Goal: Task Accomplishment & Management: Manage account settings

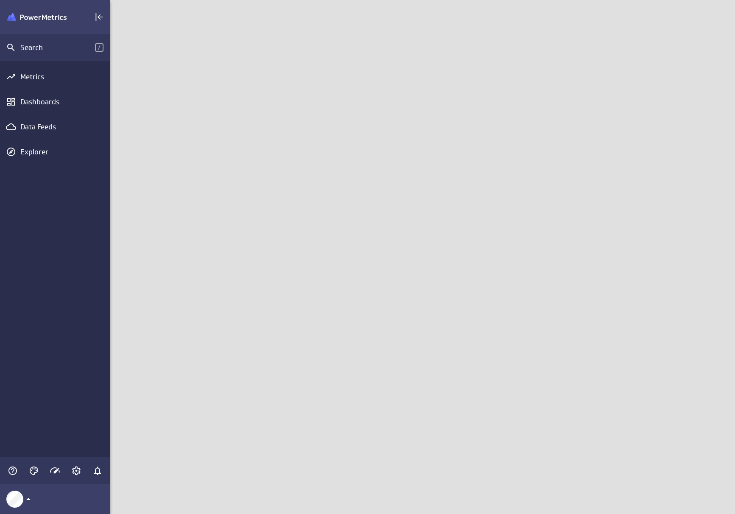
scroll to position [527, 638]
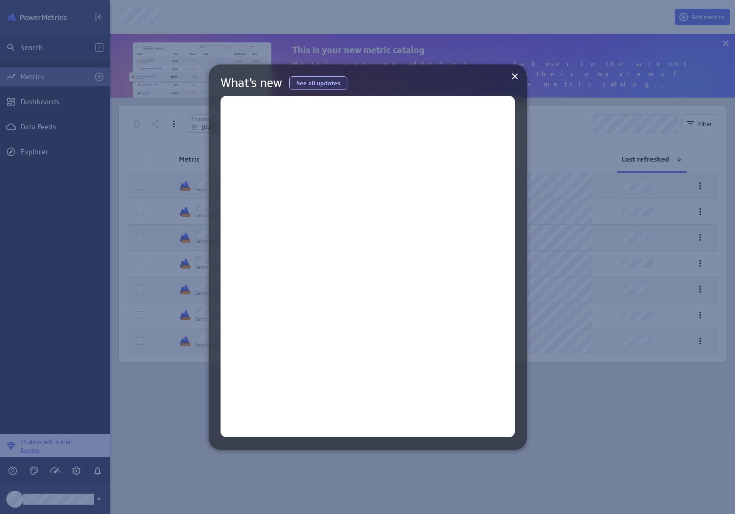
scroll to position [527, 638]
click at [513, 75] on icon at bounding box center [515, 76] width 6 height 6
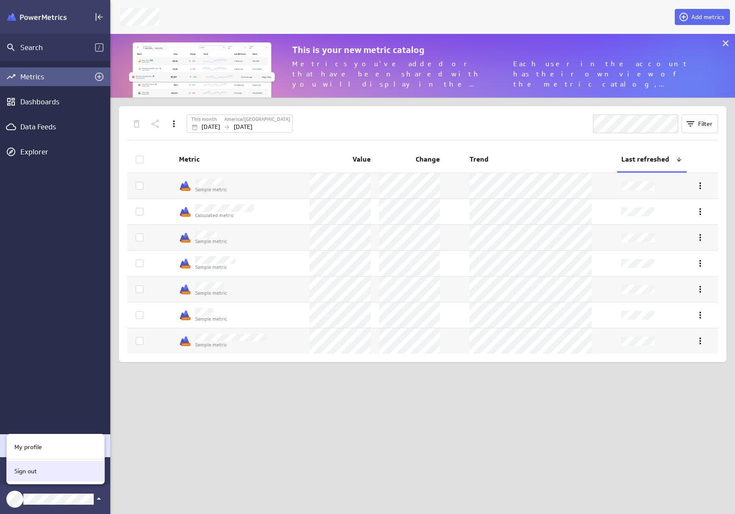
click at [39, 475] on div "Sign out" at bounding box center [54, 471] width 86 height 9
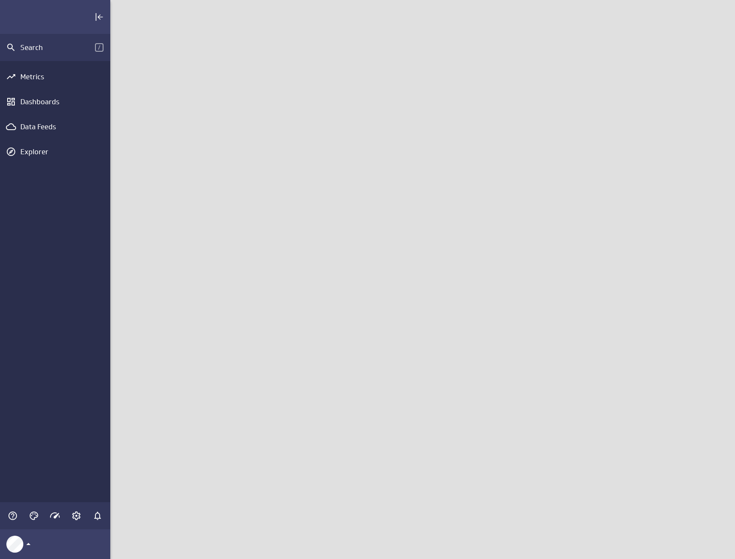
scroll to position [572, 638]
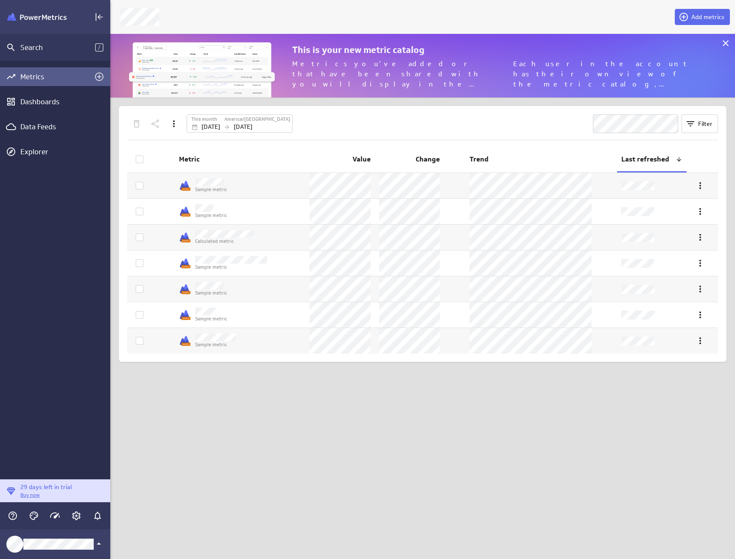
scroll to position [77, 638]
click at [80, 521] on div "Main Menu" at bounding box center [76, 516] width 14 height 14
click at [78, 516] on icon "Account and settings" at bounding box center [76, 516] width 10 height 10
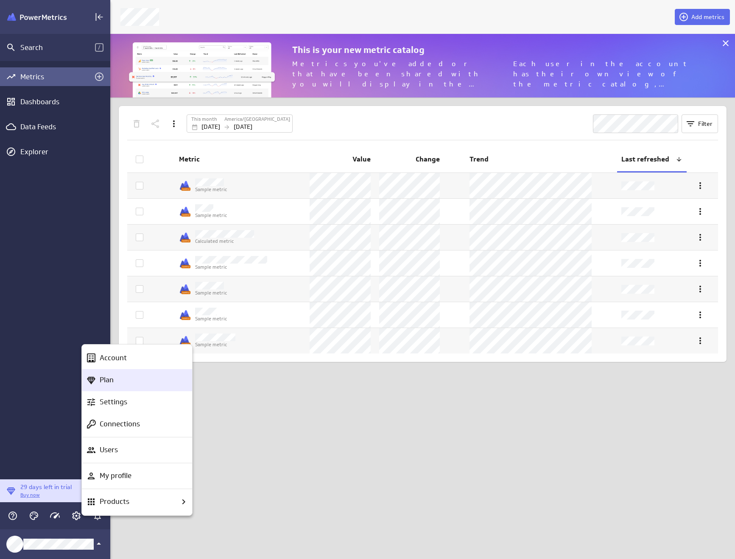
click at [103, 382] on p "Plan" at bounding box center [107, 380] width 14 height 11
